Goal: Find specific page/section: Find specific page/section

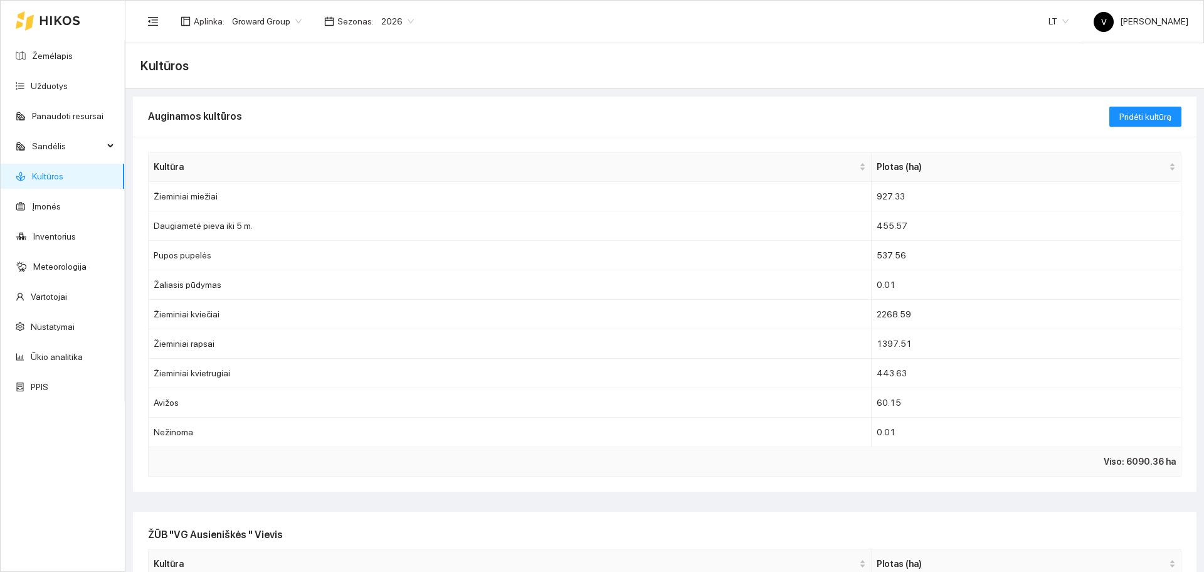
click at [38, 13] on div at bounding box center [48, 21] width 65 height 40
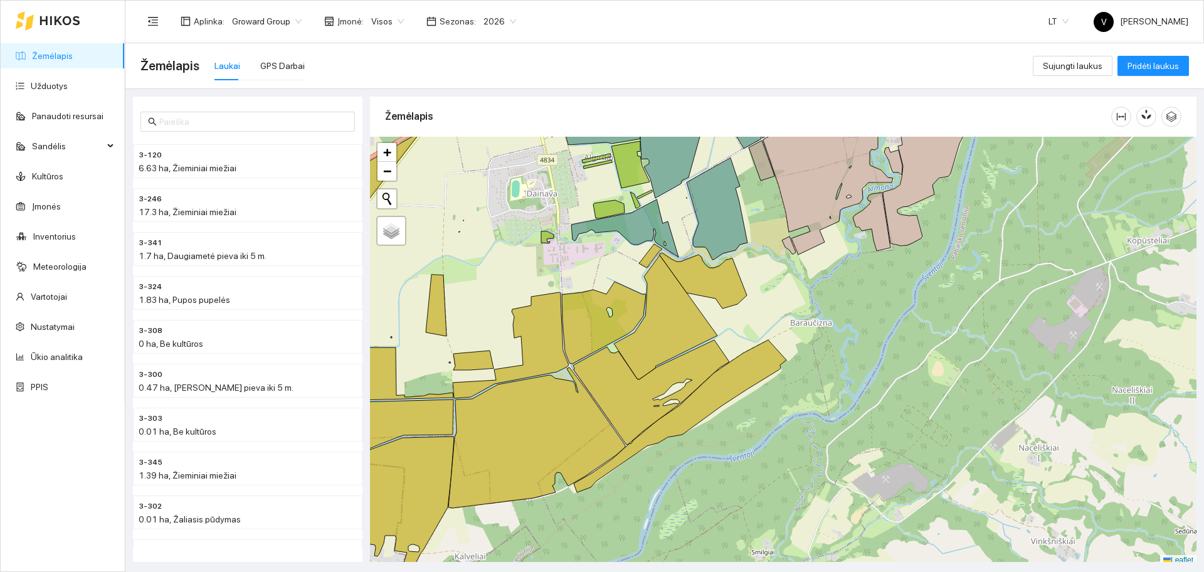
click at [35, 58] on link "Žemėlapis" at bounding box center [52, 56] width 41 height 10
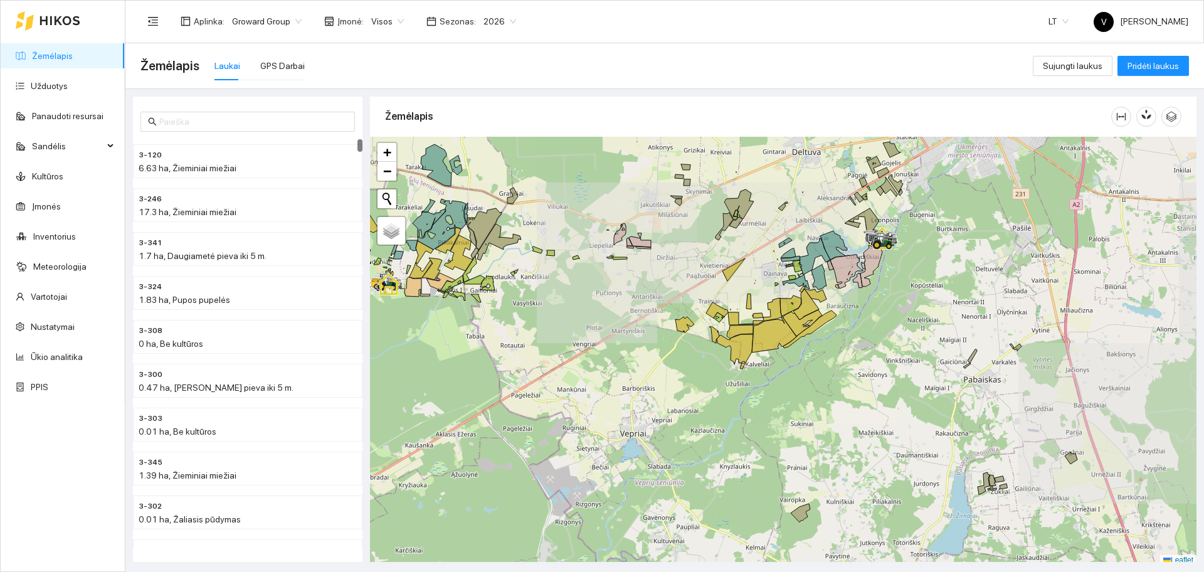
scroll to position [4, 0]
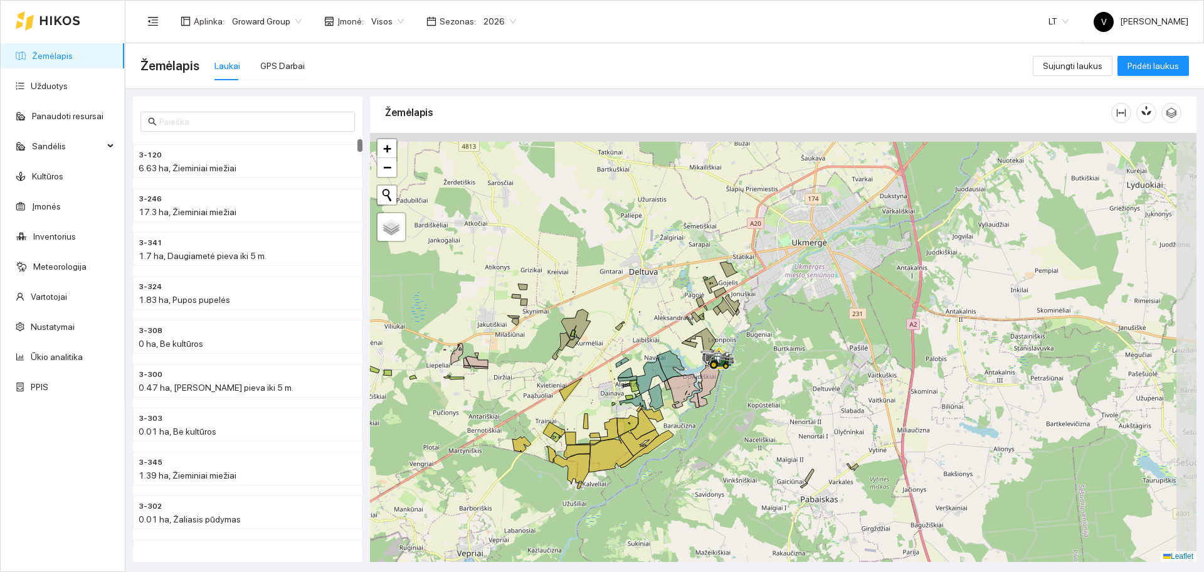
drag, startPoint x: 847, startPoint y: 298, endPoint x: 683, endPoint y: 424, distance: 207.1
click at [683, 424] on div at bounding box center [783, 347] width 827 height 429
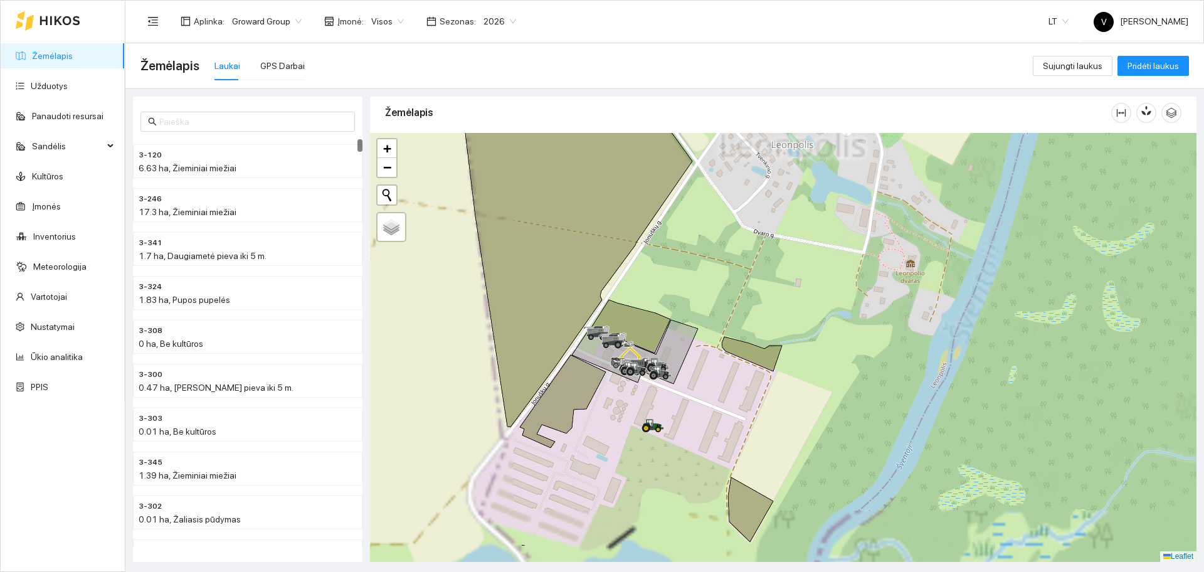
drag, startPoint x: 657, startPoint y: 374, endPoint x: 850, endPoint y: 307, distance: 203.7
click at [850, 307] on div at bounding box center [783, 347] width 827 height 429
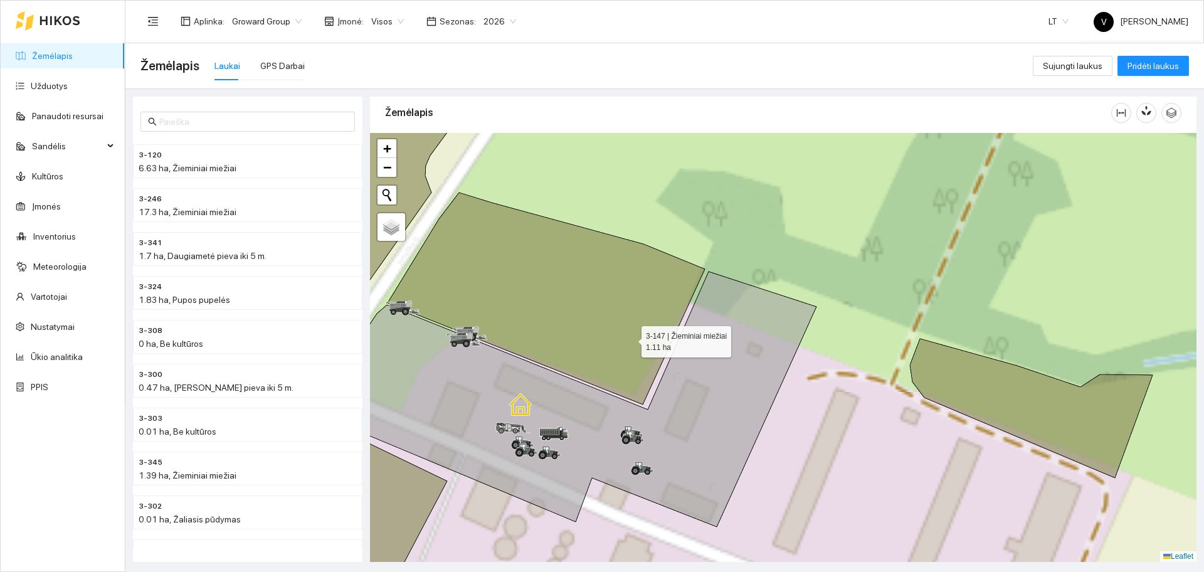
drag, startPoint x: 607, startPoint y: 342, endPoint x: 730, endPoint y: 310, distance: 127.0
click at [705, 312] on icon at bounding box center [546, 299] width 317 height 212
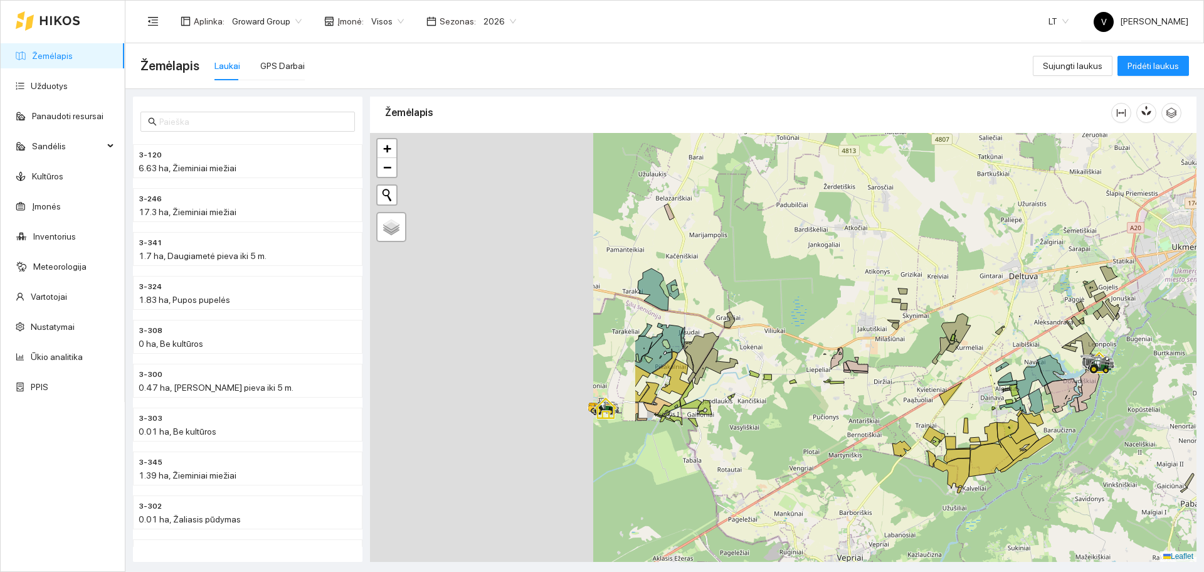
drag, startPoint x: 734, startPoint y: 313, endPoint x: 949, endPoint y: 301, distance: 215.5
click at [949, 301] on div at bounding box center [783, 347] width 827 height 429
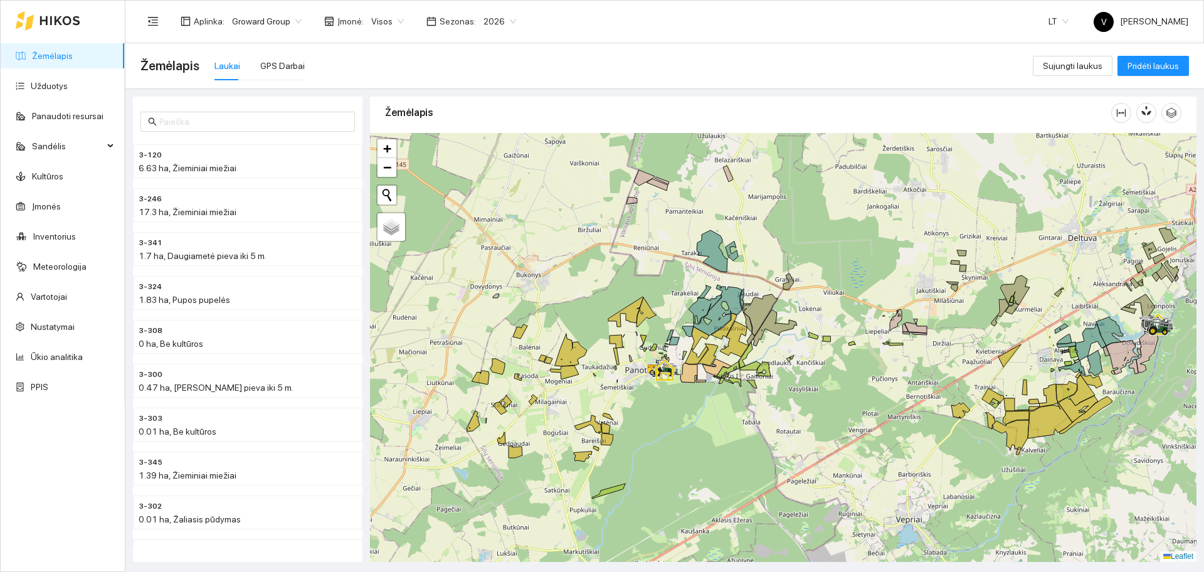
drag, startPoint x: 628, startPoint y: 282, endPoint x: 666, endPoint y: 248, distance: 50.6
click at [667, 250] on div at bounding box center [783, 347] width 827 height 429
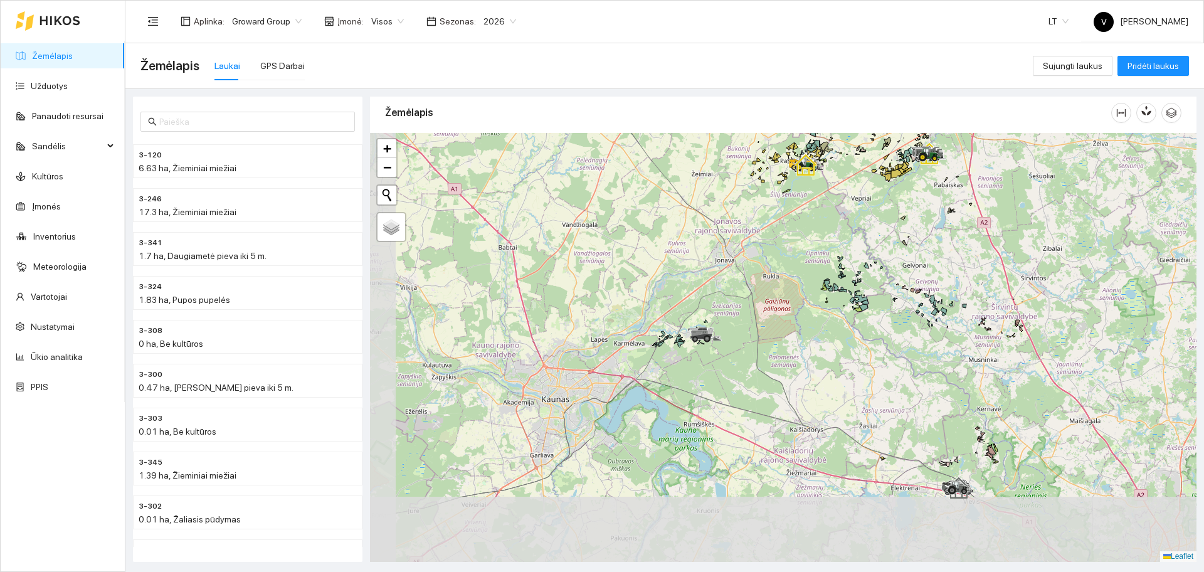
drag, startPoint x: 566, startPoint y: 425, endPoint x: 697, endPoint y: 285, distance: 192.2
click at [697, 285] on div at bounding box center [783, 347] width 827 height 429
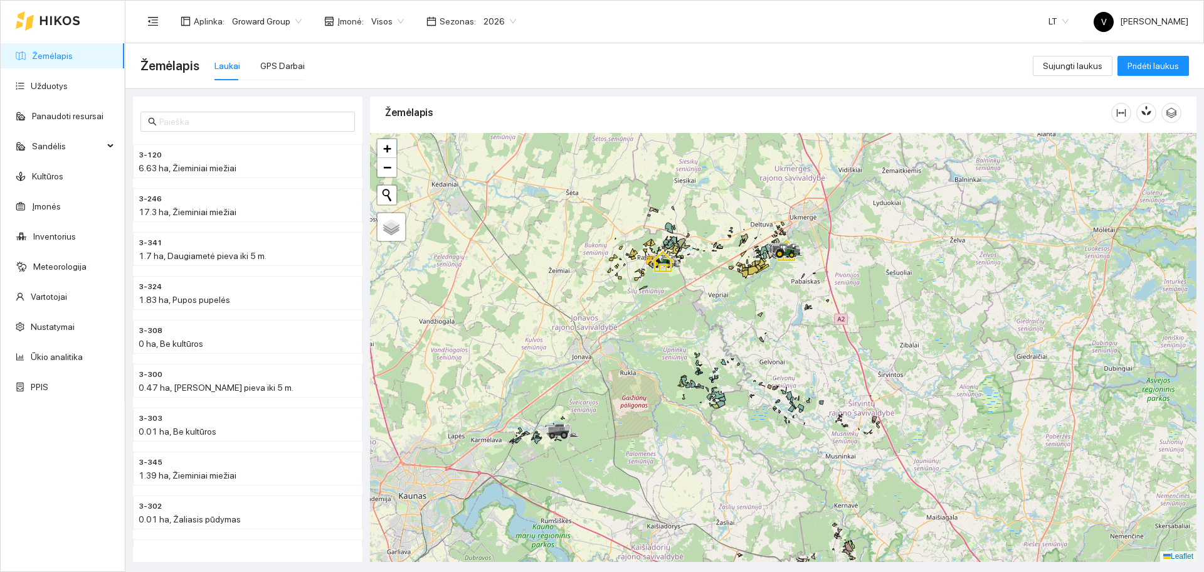
drag, startPoint x: 893, startPoint y: 287, endPoint x: 754, endPoint y: 393, distance: 174.9
click at [753, 391] on div at bounding box center [783, 347] width 827 height 429
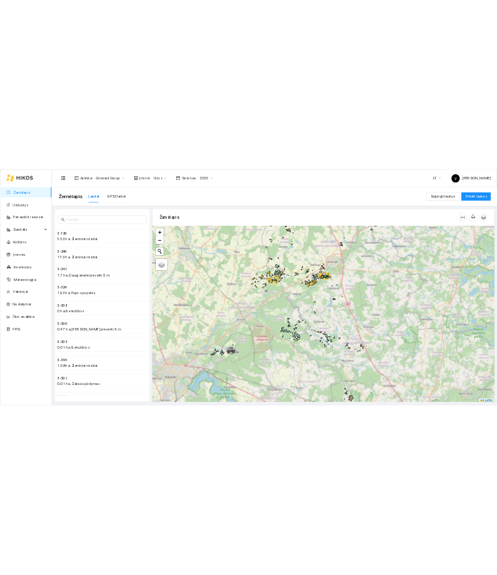
scroll to position [4, 0]
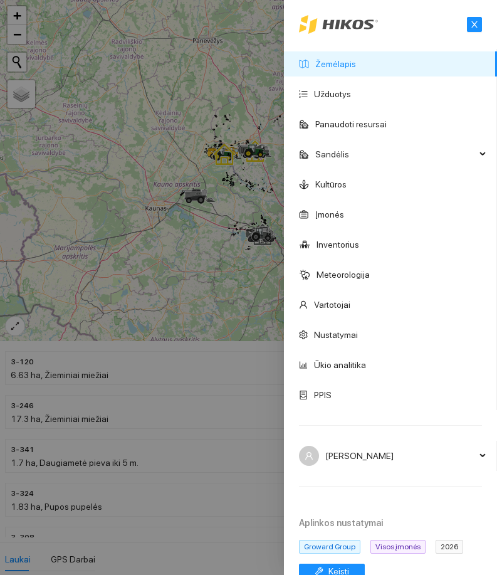
click at [356, 64] on link "Žemėlapis" at bounding box center [335, 64] width 41 height 10
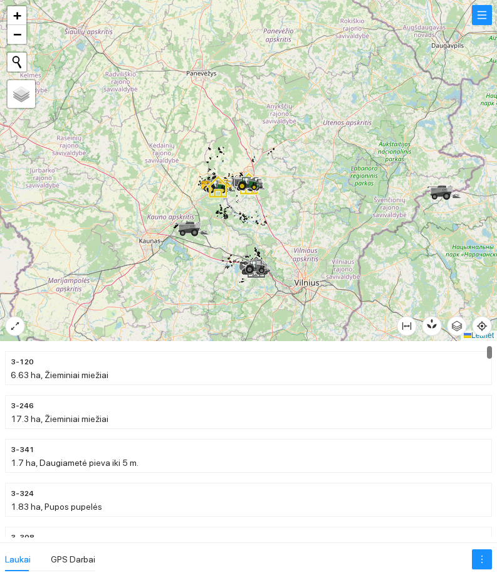
drag, startPoint x: 240, startPoint y: 209, endPoint x: 174, endPoint y: 315, distance: 124.5
click at [174, 311] on div at bounding box center [248, 170] width 497 height 341
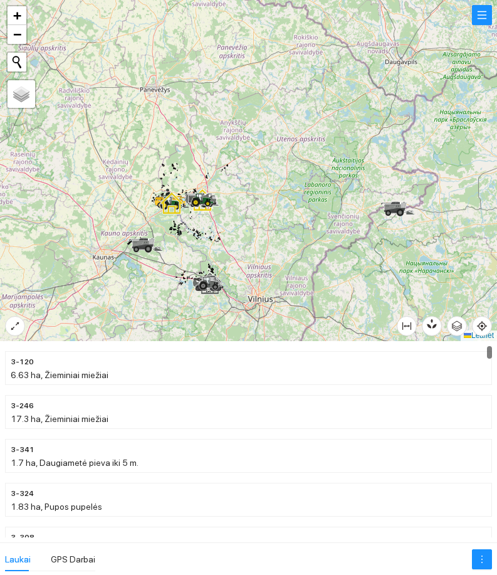
drag, startPoint x: 222, startPoint y: 306, endPoint x: 302, endPoint y: 137, distance: 186.6
click at [304, 137] on div at bounding box center [248, 170] width 497 height 341
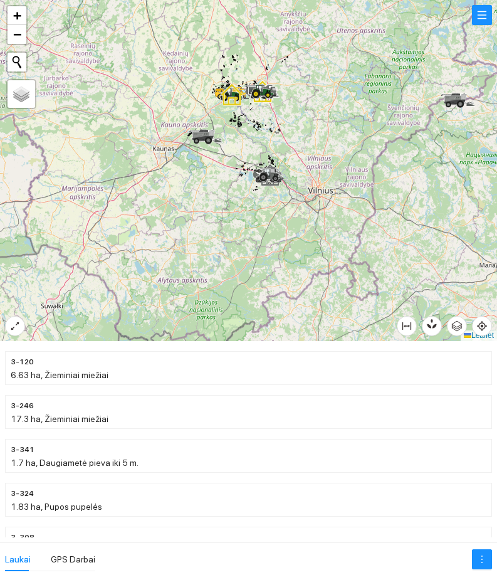
drag, startPoint x: 249, startPoint y: 284, endPoint x: 248, endPoint y: 269, distance: 15.1
click at [248, 269] on div at bounding box center [248, 170] width 497 height 341
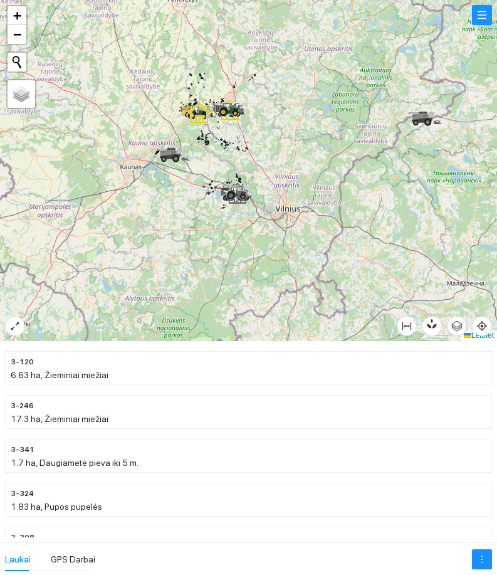
drag, startPoint x: 309, startPoint y: 216, endPoint x: 230, endPoint y: 228, distance: 80.0
click at [252, 268] on div at bounding box center [248, 170] width 497 height 341
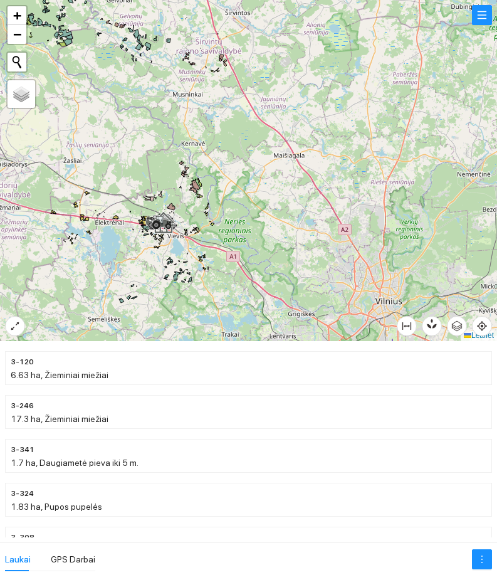
drag, startPoint x: 188, startPoint y: 228, endPoint x: 193, endPoint y: 165, distance: 63.5
click at [192, 178] on div at bounding box center [248, 170] width 497 height 341
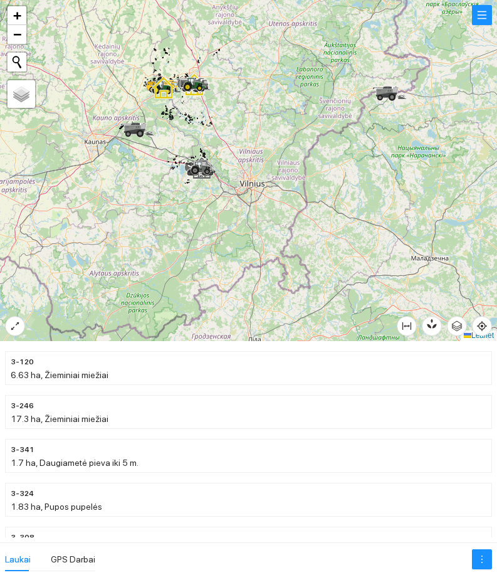
drag, startPoint x: 193, startPoint y: 213, endPoint x: 271, endPoint y: 193, distance: 80.2
click at [271, 193] on div at bounding box center [248, 170] width 497 height 341
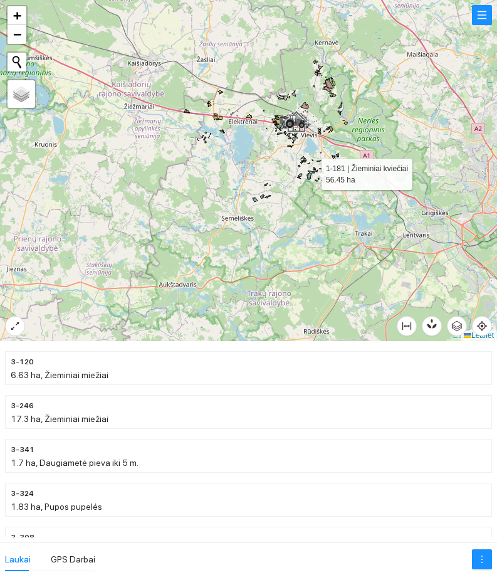
drag, startPoint x: 302, startPoint y: 178, endPoint x: 265, endPoint y: 206, distance: 46.0
click at [267, 206] on div at bounding box center [248, 170] width 497 height 341
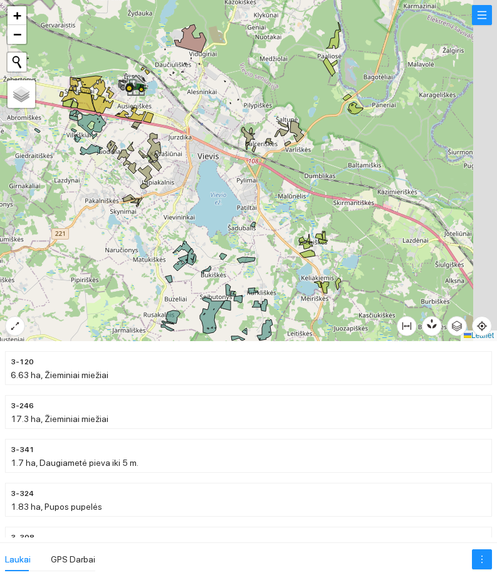
drag, startPoint x: 270, startPoint y: 184, endPoint x: 229, endPoint y: 215, distance: 51.1
click at [229, 215] on div at bounding box center [248, 170] width 497 height 341
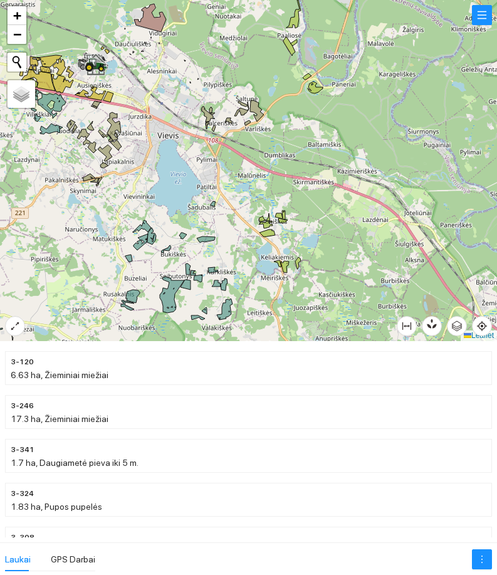
drag, startPoint x: 300, startPoint y: 270, endPoint x: 270, endPoint y: 238, distance: 43.5
click at [270, 238] on div at bounding box center [248, 170] width 497 height 341
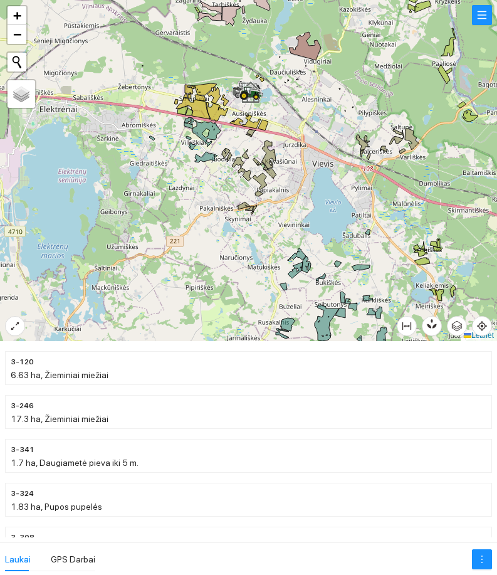
drag, startPoint x: 152, startPoint y: 188, endPoint x: 171, endPoint y: 152, distance: 40.7
click at [171, 152] on div at bounding box center [248, 170] width 497 height 341
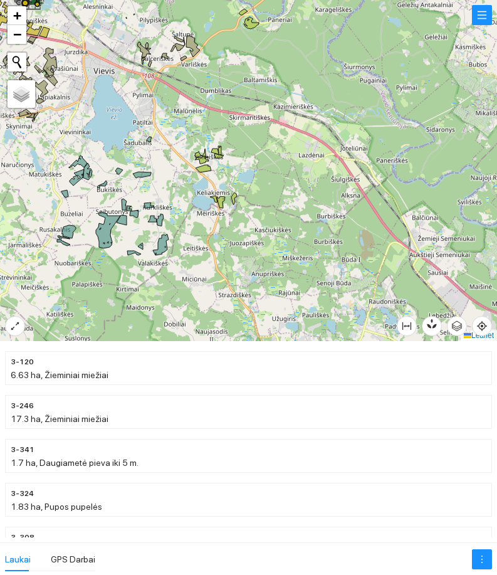
drag, startPoint x: 226, startPoint y: 248, endPoint x: 152, endPoint y: 216, distance: 80.3
click at [139, 217] on div at bounding box center [248, 170] width 497 height 341
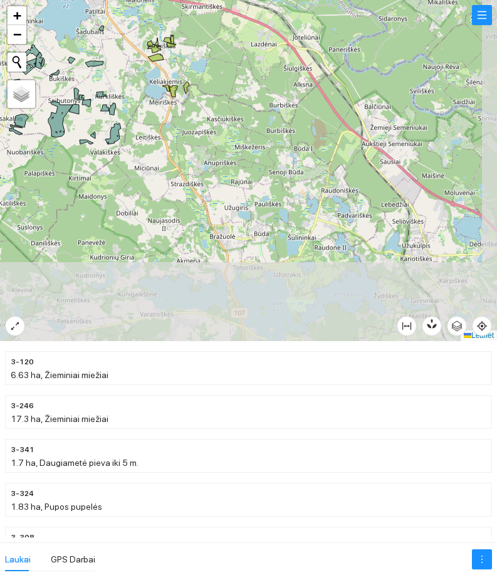
drag, startPoint x: 230, startPoint y: 233, endPoint x: 194, endPoint y: 144, distance: 96.2
click at [194, 144] on div at bounding box center [248, 170] width 497 height 341
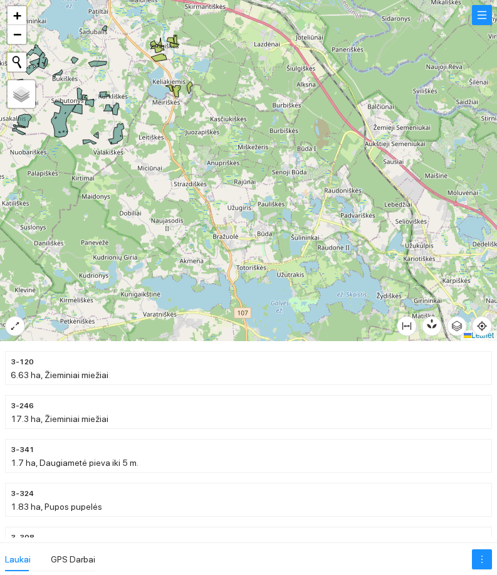
drag, startPoint x: 181, startPoint y: 92, endPoint x: 219, endPoint y: 192, distance: 106.6
click at [219, 189] on div at bounding box center [248, 170] width 497 height 341
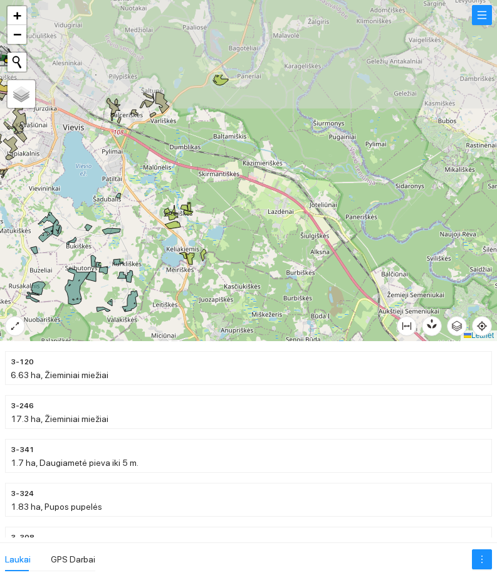
drag, startPoint x: 192, startPoint y: 147, endPoint x: 200, endPoint y: 268, distance: 122.0
click at [185, 279] on div at bounding box center [248, 170] width 497 height 341
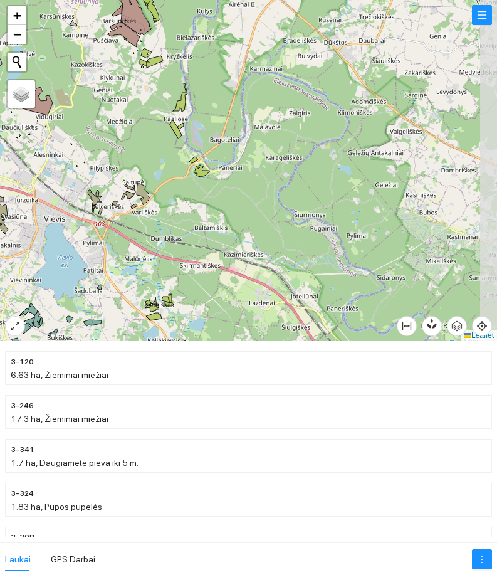
drag, startPoint x: 259, startPoint y: 149, endPoint x: 215, endPoint y: 268, distance: 126.4
click at [215, 267] on div at bounding box center [248, 170] width 497 height 341
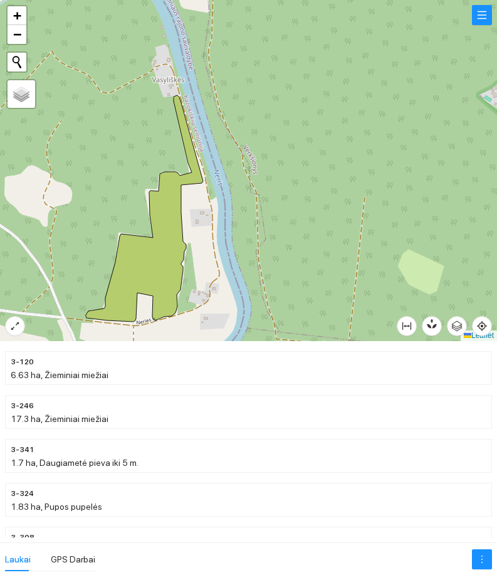
drag, startPoint x: 236, startPoint y: 244, endPoint x: 244, endPoint y: 240, distance: 8.4
click at [244, 240] on div at bounding box center [248, 170] width 497 height 341
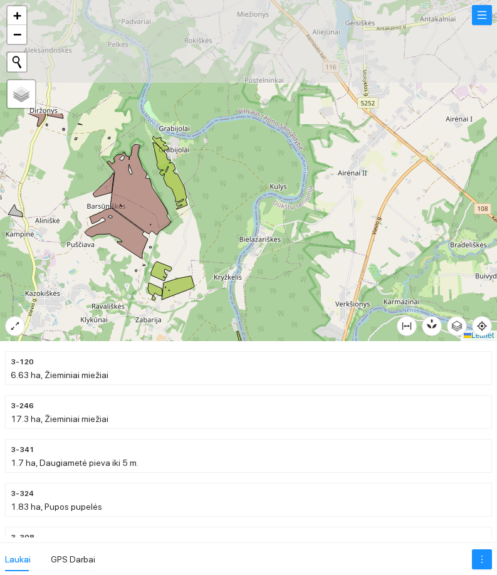
drag, startPoint x: 248, startPoint y: 147, endPoint x: 260, endPoint y: 299, distance: 152.9
click at [260, 299] on div at bounding box center [248, 170] width 497 height 341
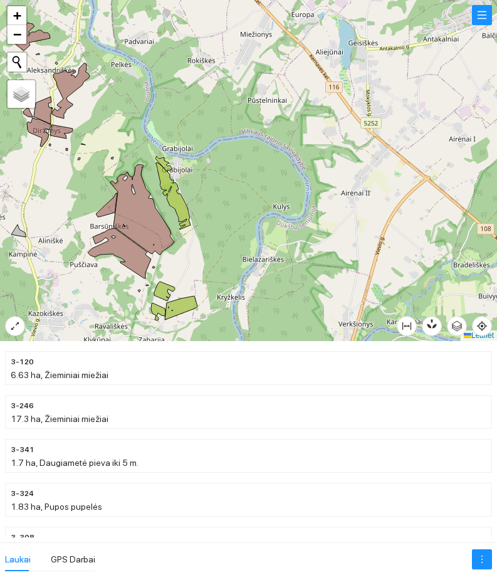
drag, startPoint x: 220, startPoint y: 175, endPoint x: 224, endPoint y: 193, distance: 18.0
click at [224, 193] on div at bounding box center [248, 170] width 497 height 341
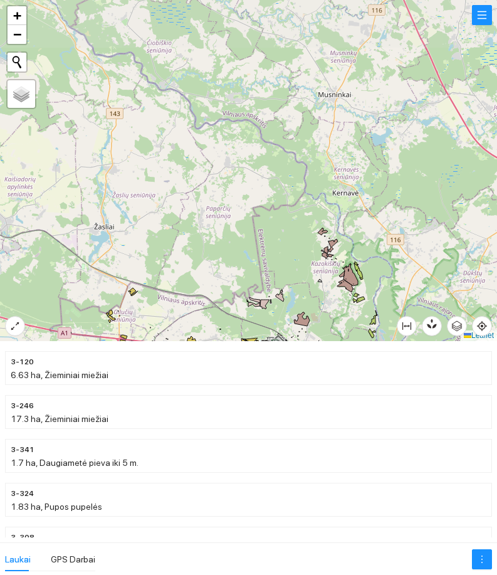
drag, startPoint x: 104, startPoint y: 136, endPoint x: 260, endPoint y: 237, distance: 186.0
click at [258, 238] on div at bounding box center [248, 170] width 497 height 341
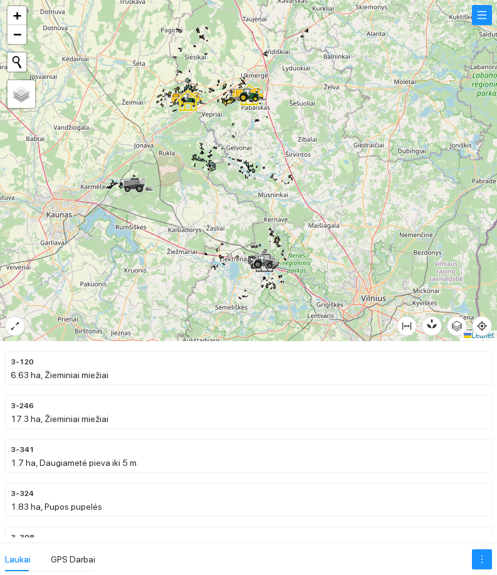
drag, startPoint x: 170, startPoint y: 147, endPoint x: 187, endPoint y: 240, distance: 94.4
click at [187, 240] on div at bounding box center [248, 170] width 497 height 341
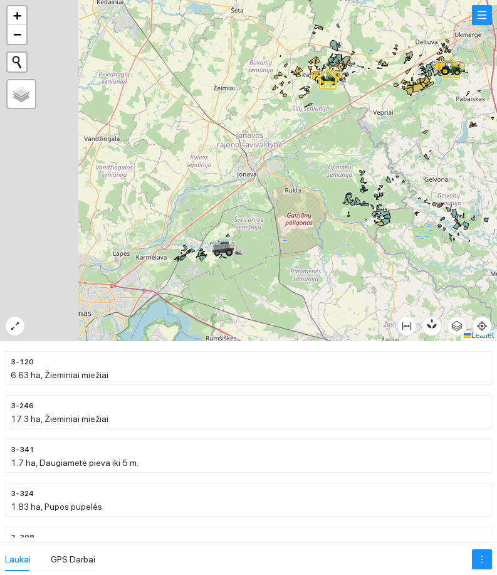
drag, startPoint x: 90, startPoint y: 273, endPoint x: 215, endPoint y: 240, distance: 129.2
click at [244, 229] on div at bounding box center [248, 170] width 497 height 341
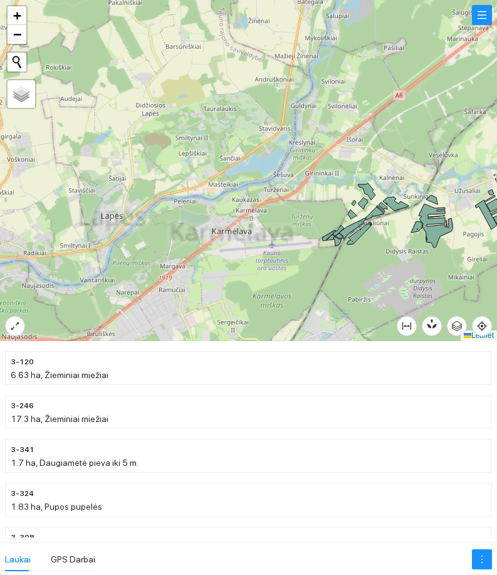
drag, startPoint x: 287, startPoint y: 273, endPoint x: 171, endPoint y: 248, distance: 118.2
click at [172, 248] on div at bounding box center [248, 170] width 497 height 341
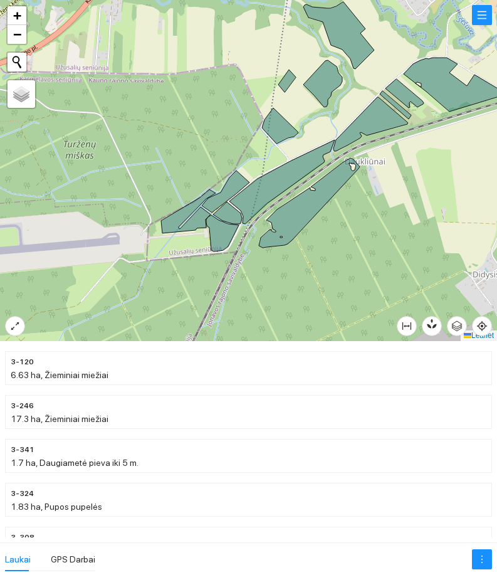
drag, startPoint x: 201, startPoint y: 241, endPoint x: 162, endPoint y: 235, distance: 38.8
click at [163, 235] on div at bounding box center [248, 170] width 497 height 341
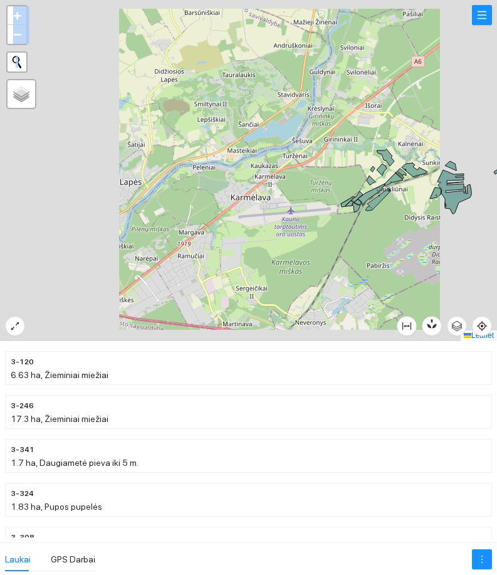
drag, startPoint x: 221, startPoint y: 239, endPoint x: 77, endPoint y: 294, distance: 154.2
click at [77, 292] on div at bounding box center [248, 170] width 497 height 341
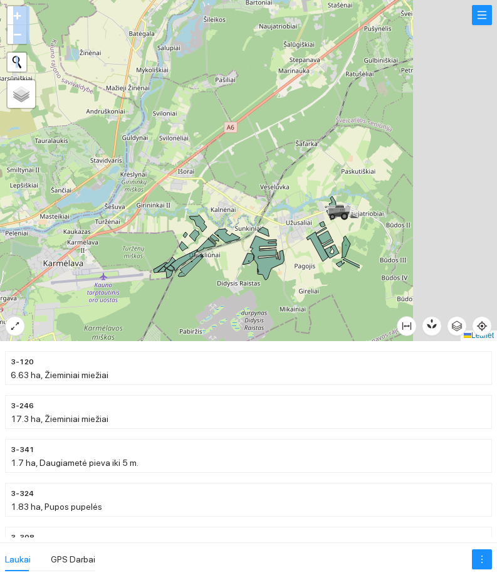
drag, startPoint x: 347, startPoint y: 201, endPoint x: 116, endPoint y: 262, distance: 239.3
click at [125, 262] on div at bounding box center [248, 170] width 497 height 341
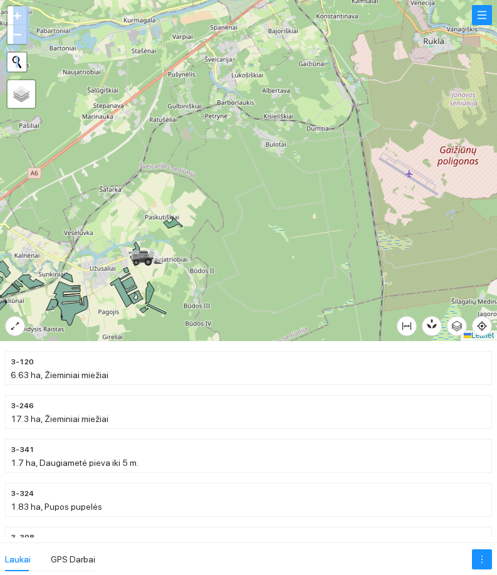
drag, startPoint x: 292, startPoint y: 221, endPoint x: 206, endPoint y: 262, distance: 95.7
click at [206, 262] on div at bounding box center [248, 170] width 497 height 341
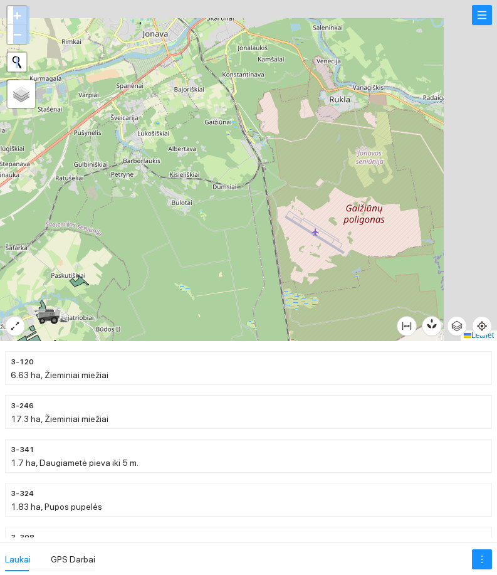
drag, startPoint x: 246, startPoint y: 225, endPoint x: 233, endPoint y: 242, distance: 21.5
click at [235, 241] on div at bounding box center [248, 170] width 497 height 341
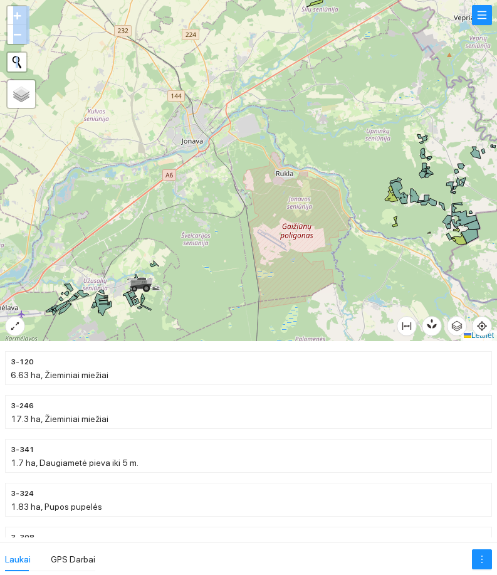
click at [333, 194] on div at bounding box center [248, 170] width 497 height 341
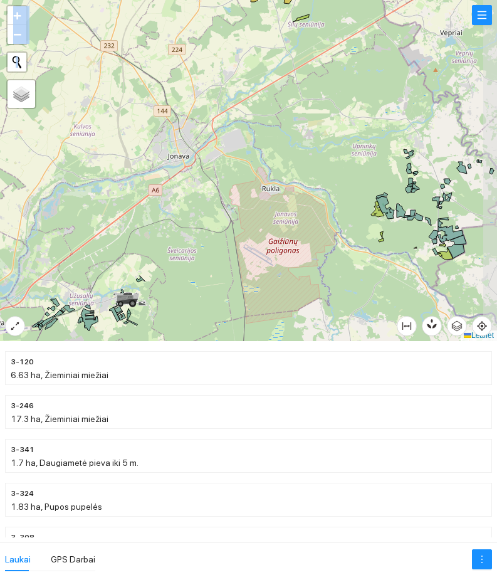
drag, startPoint x: 190, startPoint y: 205, endPoint x: 172, endPoint y: 208, distance: 18.5
click at [173, 208] on div at bounding box center [248, 170] width 497 height 341
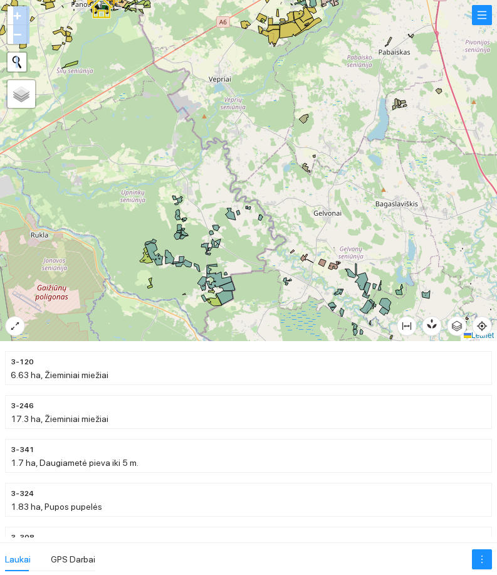
drag, startPoint x: 260, startPoint y: 204, endPoint x: 215, endPoint y: 247, distance: 62.6
click at [220, 243] on div at bounding box center [248, 170] width 497 height 341
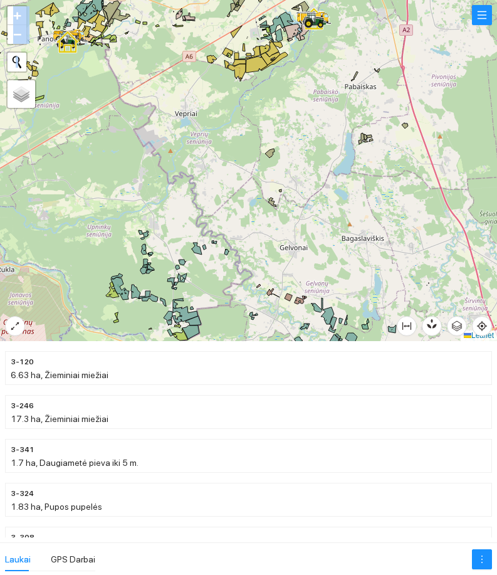
drag, startPoint x: 254, startPoint y: 263, endPoint x: 135, endPoint y: 127, distance: 180.9
click at [139, 129] on div at bounding box center [248, 170] width 497 height 341
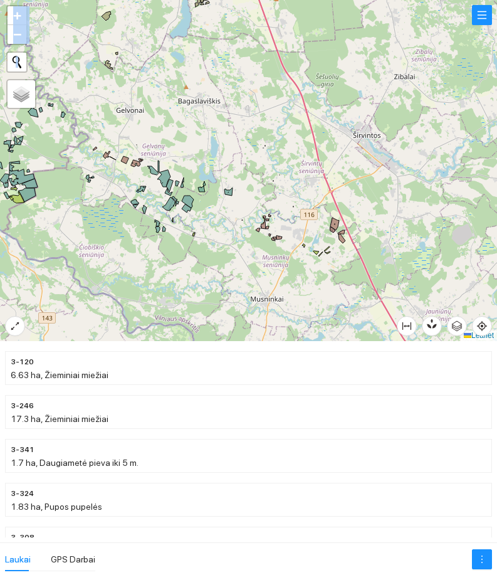
drag, startPoint x: 278, startPoint y: 211, endPoint x: 264, endPoint y: 218, distance: 16.0
click at [272, 216] on div at bounding box center [248, 170] width 497 height 341
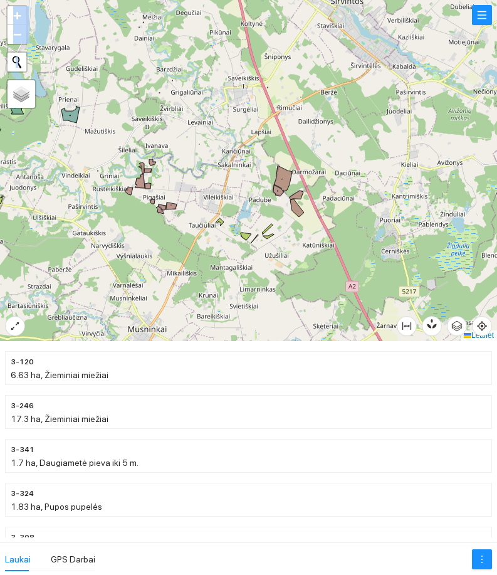
drag, startPoint x: 313, startPoint y: 250, endPoint x: 174, endPoint y: 221, distance: 142.2
click at [174, 221] on div at bounding box center [248, 170] width 497 height 341
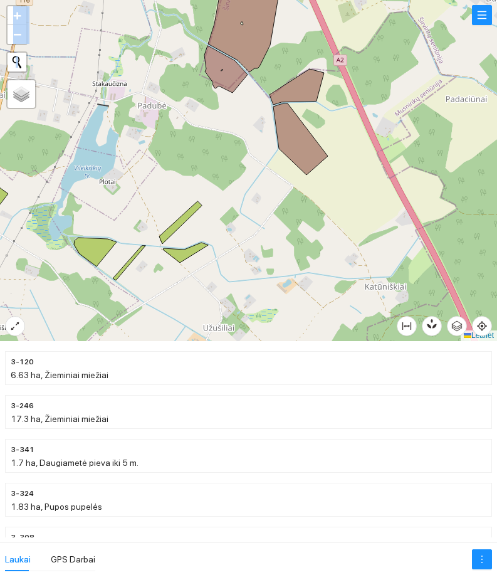
drag, startPoint x: 297, startPoint y: 260, endPoint x: 276, endPoint y: 285, distance: 32.5
click at [280, 286] on div at bounding box center [248, 170] width 497 height 341
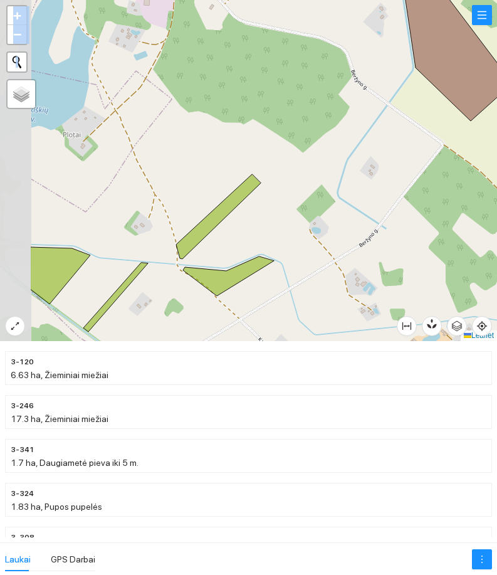
drag, startPoint x: 201, startPoint y: 243, endPoint x: 307, endPoint y: 260, distance: 107.2
click at [307, 260] on div at bounding box center [248, 170] width 497 height 341
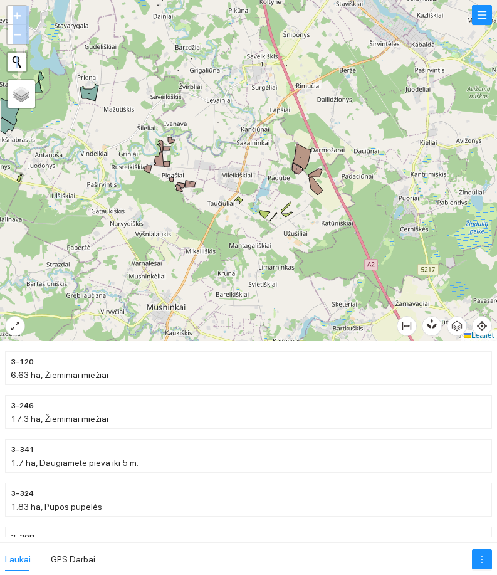
drag, startPoint x: 176, startPoint y: 156, endPoint x: 213, endPoint y: 193, distance: 53.2
click at [228, 187] on div at bounding box center [248, 170] width 497 height 341
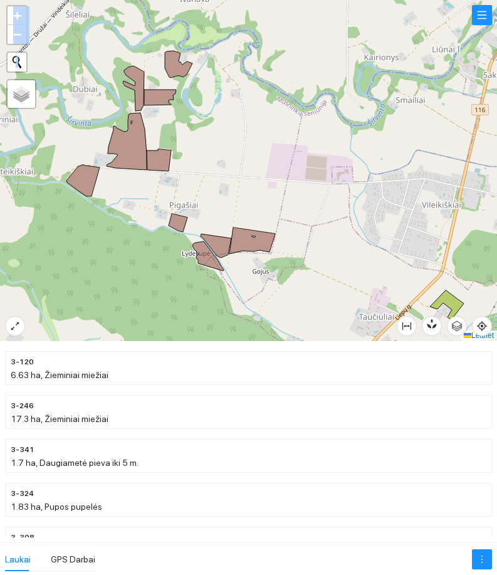
drag, startPoint x: 209, startPoint y: 174, endPoint x: 177, endPoint y: 243, distance: 75.5
click at [177, 243] on div at bounding box center [248, 170] width 497 height 341
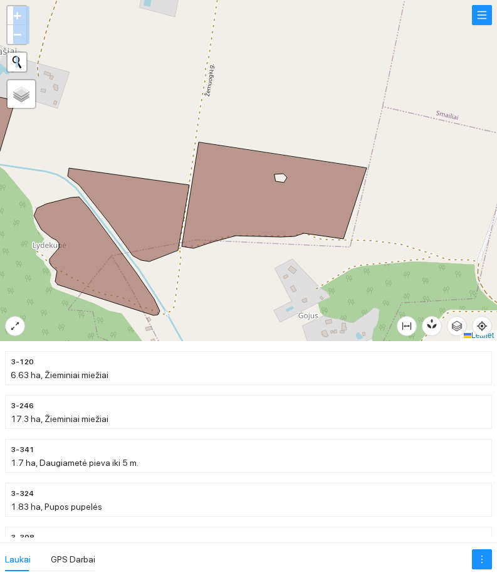
drag, startPoint x: 259, startPoint y: 231, endPoint x: 93, endPoint y: 209, distance: 167.7
click at [182, 209] on icon at bounding box center [274, 195] width 185 height 106
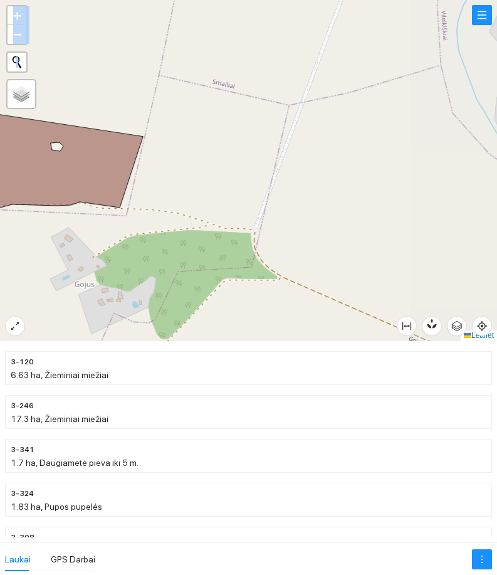
drag, startPoint x: 368, startPoint y: 262, endPoint x: 250, endPoint y: 190, distance: 138.4
click at [285, 209] on div at bounding box center [248, 170] width 497 height 341
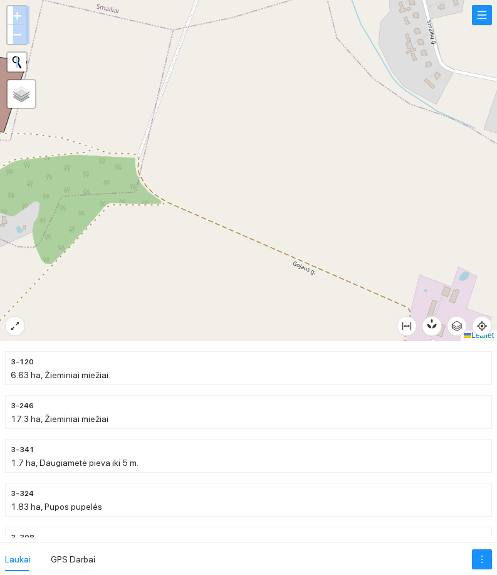
drag, startPoint x: 319, startPoint y: 254, endPoint x: 149, endPoint y: 181, distance: 185.1
click at [139, 178] on div at bounding box center [248, 170] width 497 height 341
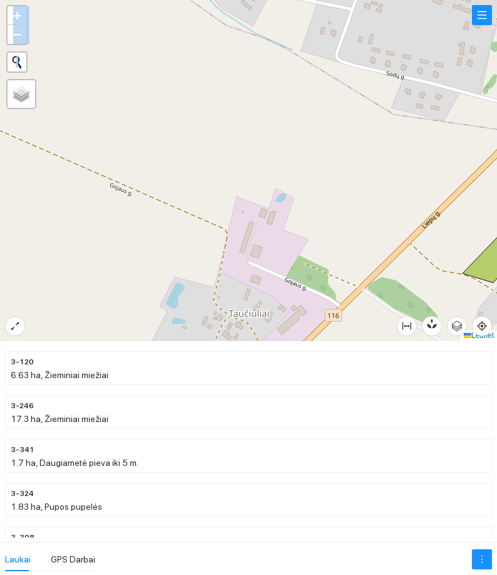
drag, startPoint x: 334, startPoint y: 268, endPoint x: 137, endPoint y: 130, distance: 240.0
click at [137, 130] on div at bounding box center [248, 170] width 497 height 341
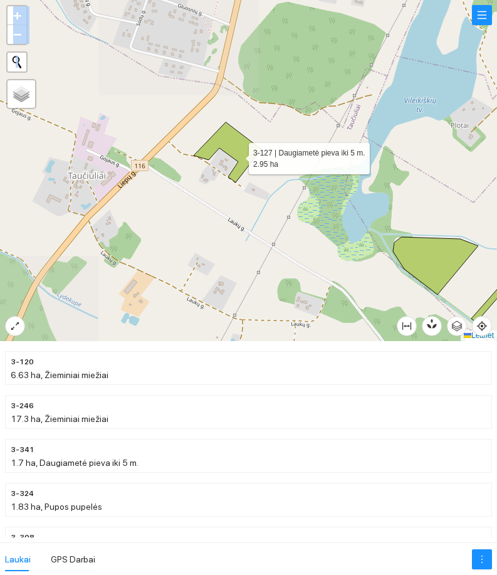
drag, startPoint x: 255, startPoint y: 131, endPoint x: 186, endPoint y: 211, distance: 105.9
click at [194, 183] on icon at bounding box center [228, 152] width 68 height 60
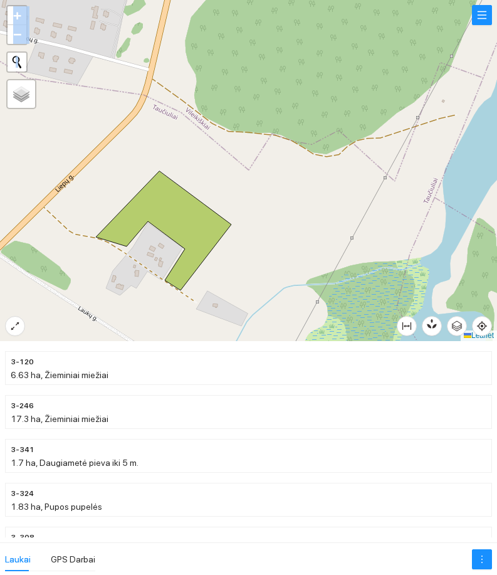
click at [252, 151] on div at bounding box center [248, 170] width 497 height 341
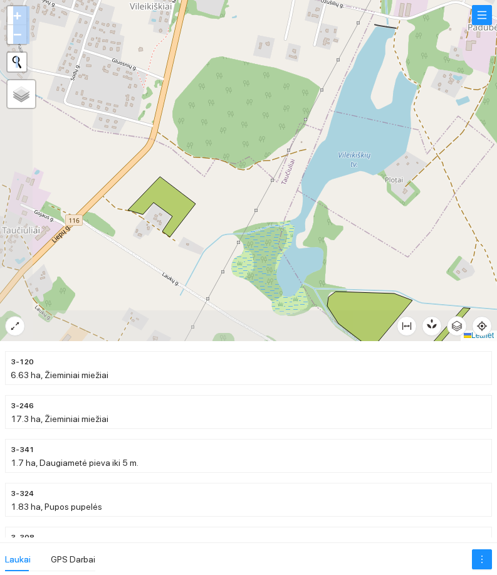
drag, startPoint x: 318, startPoint y: 265, endPoint x: 93, endPoint y: 208, distance: 232.3
click at [94, 209] on div at bounding box center [248, 170] width 497 height 341
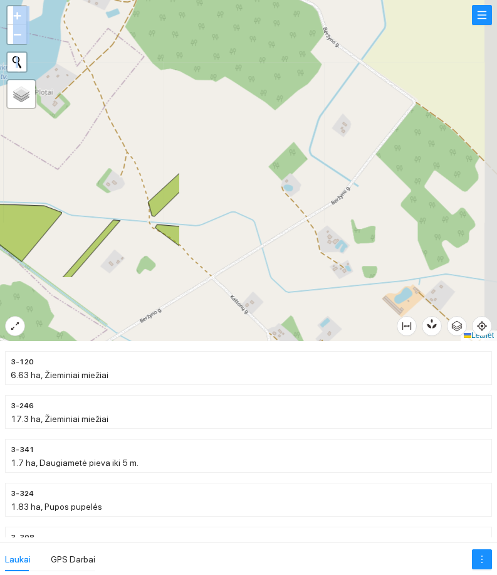
drag, startPoint x: 301, startPoint y: 250, endPoint x: 238, endPoint y: 170, distance: 101.9
click at [238, 173] on div at bounding box center [248, 170] width 497 height 341
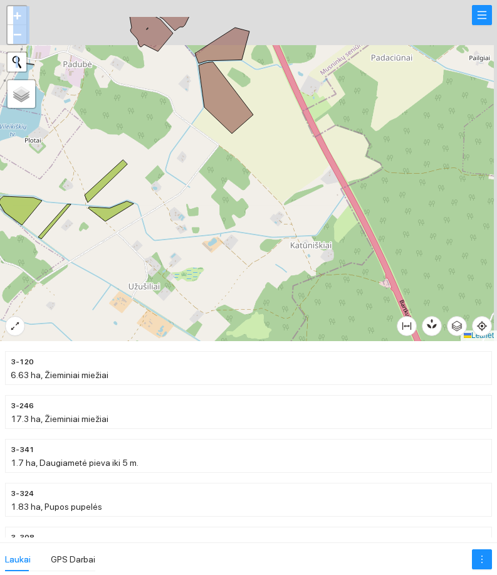
drag, startPoint x: 304, startPoint y: 137, endPoint x: 225, endPoint y: 189, distance: 95.2
click at [228, 188] on div at bounding box center [248, 170] width 497 height 341
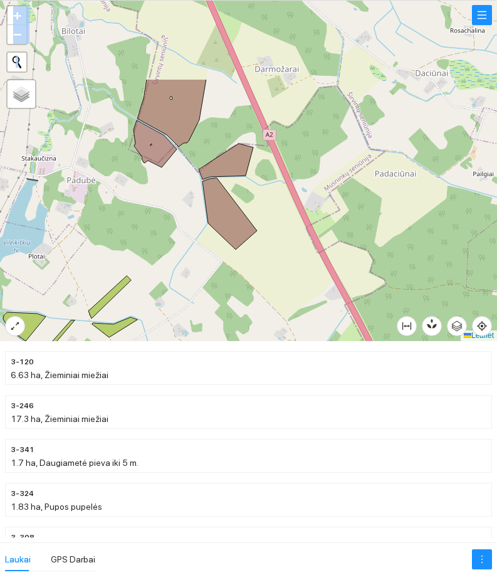
drag, startPoint x: 230, startPoint y: 147, endPoint x: 247, endPoint y: 262, distance: 115.3
click at [247, 262] on div at bounding box center [248, 170] width 497 height 341
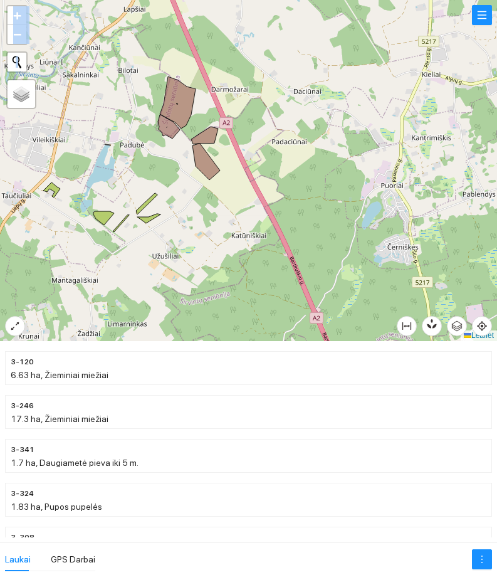
drag, startPoint x: 317, startPoint y: 222, endPoint x: 273, endPoint y: 179, distance: 61.7
click at [275, 176] on div at bounding box center [248, 170] width 497 height 341
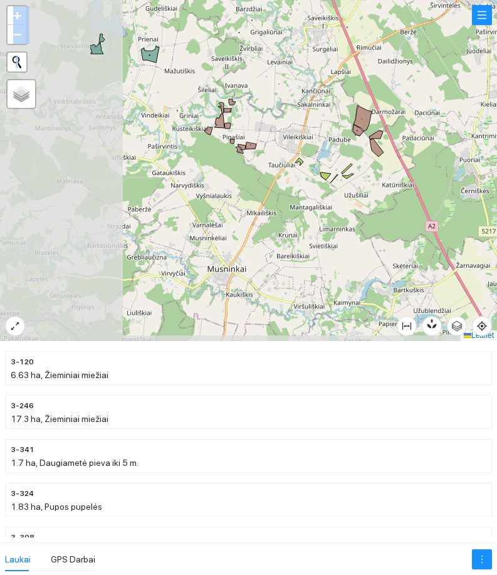
drag, startPoint x: 176, startPoint y: 207, endPoint x: 317, endPoint y: 193, distance: 142.5
click at [318, 193] on div at bounding box center [248, 170] width 497 height 341
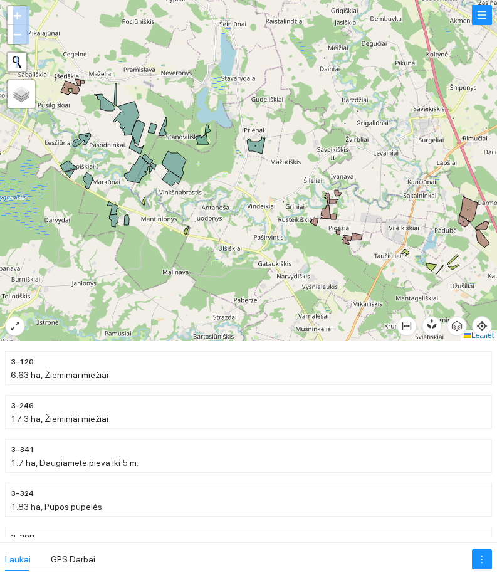
drag, startPoint x: 143, startPoint y: 119, endPoint x: 246, endPoint y: 210, distance: 137.3
click at [246, 210] on div at bounding box center [248, 170] width 497 height 341
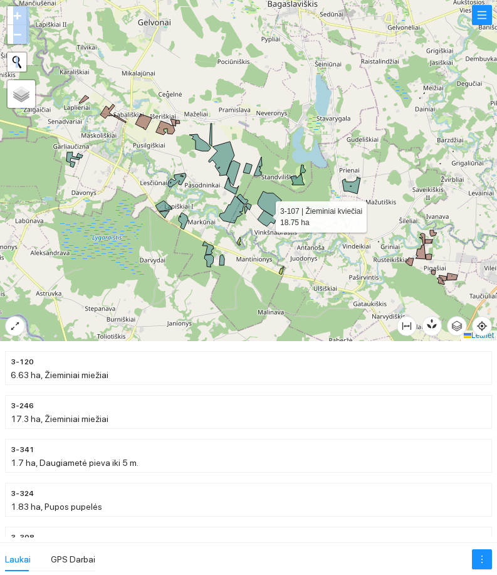
drag, startPoint x: 167, startPoint y: 174, endPoint x: 264, endPoint y: 214, distance: 104.6
click at [264, 214] on icon at bounding box center [267, 219] width 19 height 16
